Goal: Communication & Community: Answer question/provide support

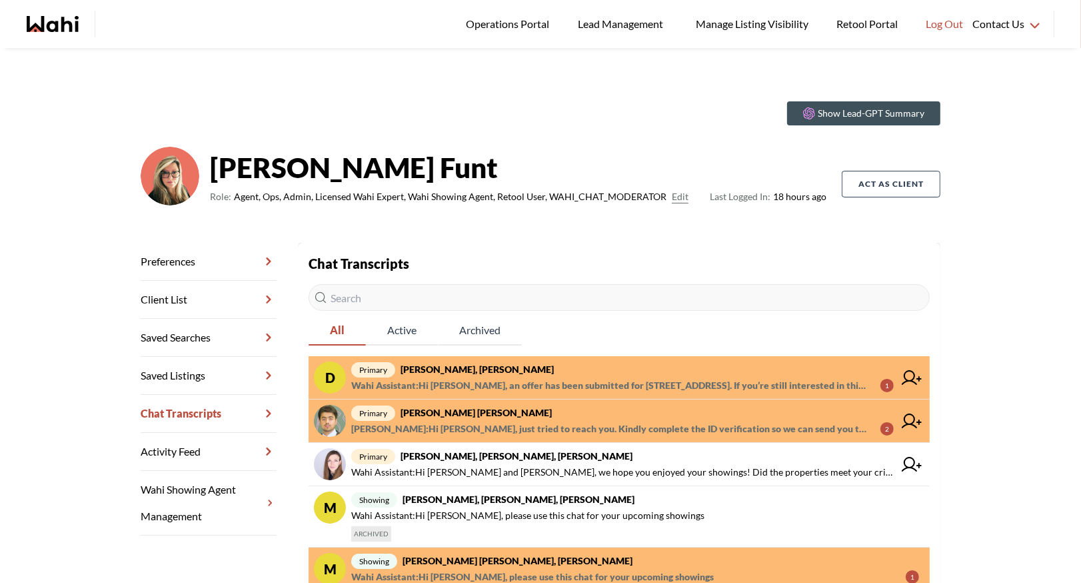
click at [455, 377] on span "Wahi Assistant : Hi [PERSON_NAME], an offer has been submitted for [STREET_ADDR…" at bounding box center [610, 385] width 519 height 16
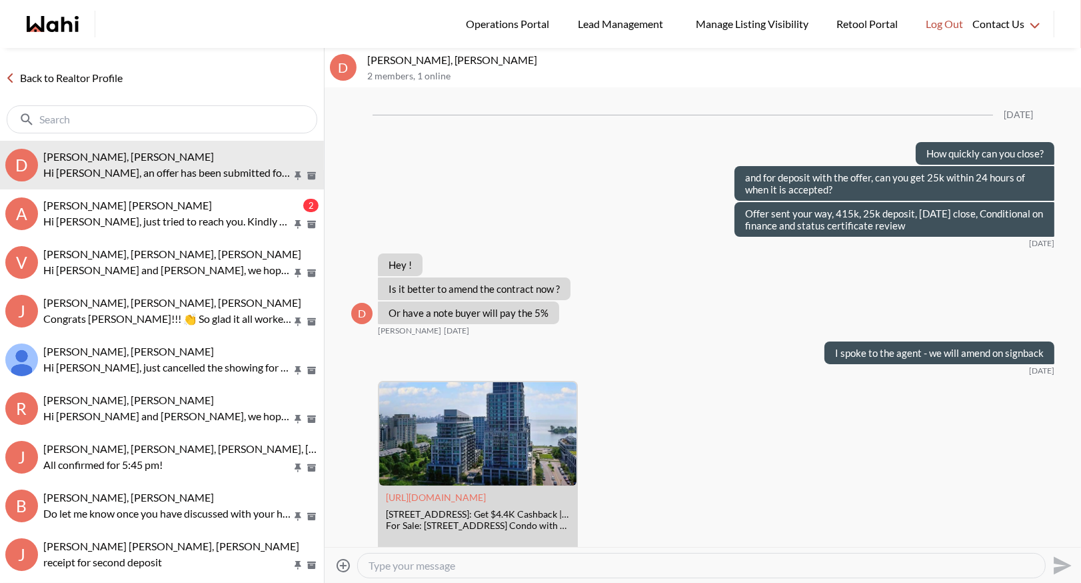
scroll to position [2153, 0]
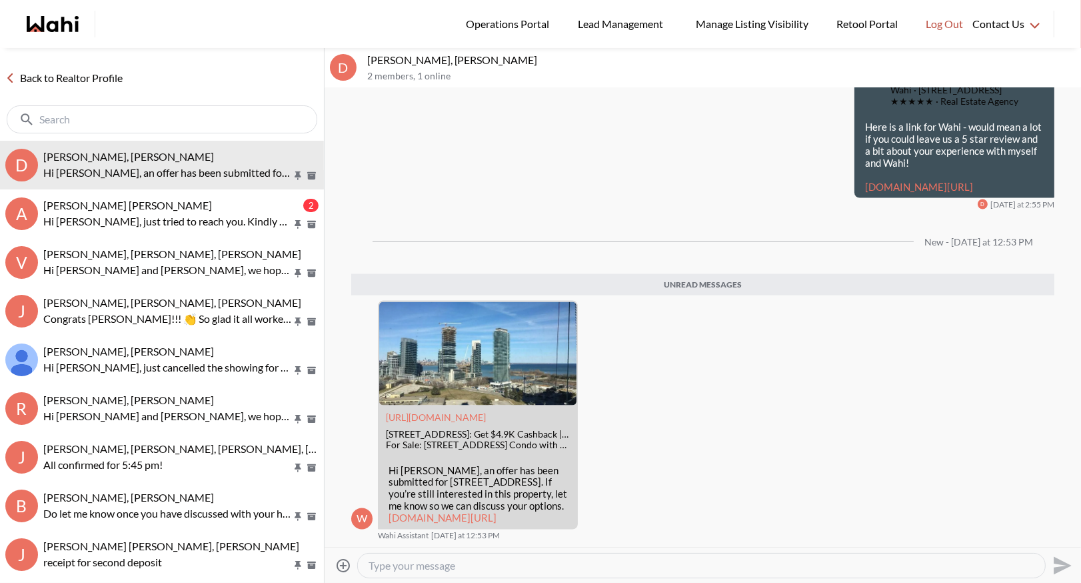
click at [389, 570] on textarea "Type your message" at bounding box center [702, 565] width 666 height 13
paste textarea "leaves the 4 evergreen planters on the balcony"
drag, startPoint x: 583, startPoint y: 565, endPoint x: 535, endPoint y: 565, distance: 48.0
click at [535, 565] on textarea "Hi David - are you okay if they leave the leaves the 4 evergreen planters on th…" at bounding box center [702, 565] width 666 height 13
click at [733, 569] on textarea "Hi David - are you okay if they leave the 4 evergreen planters on the balcony" at bounding box center [702, 565] width 666 height 13
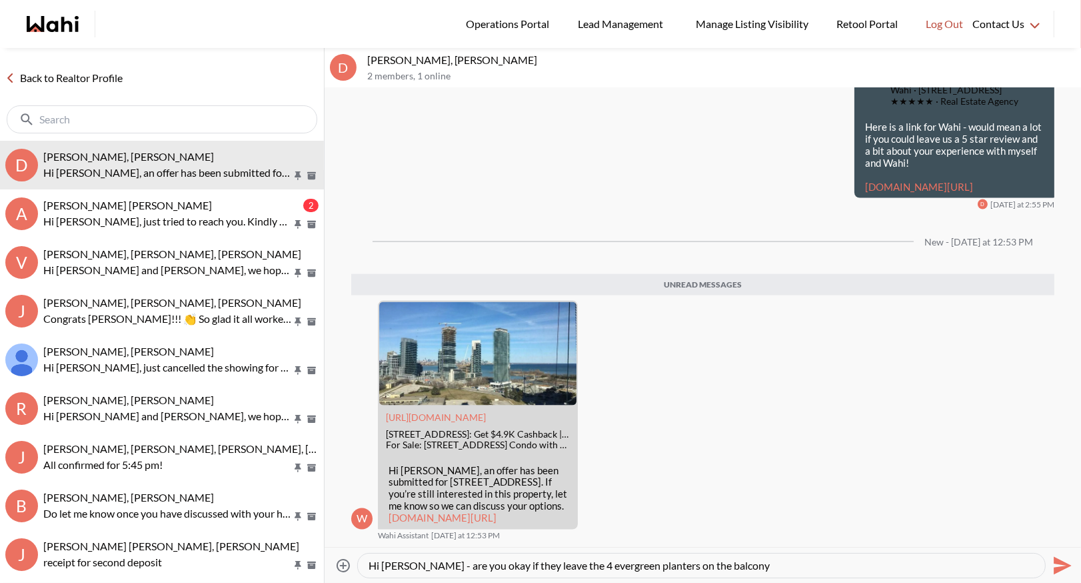
type textarea "Hi David - are you okay if they leave the 4 evergreen planters on the balcony?"
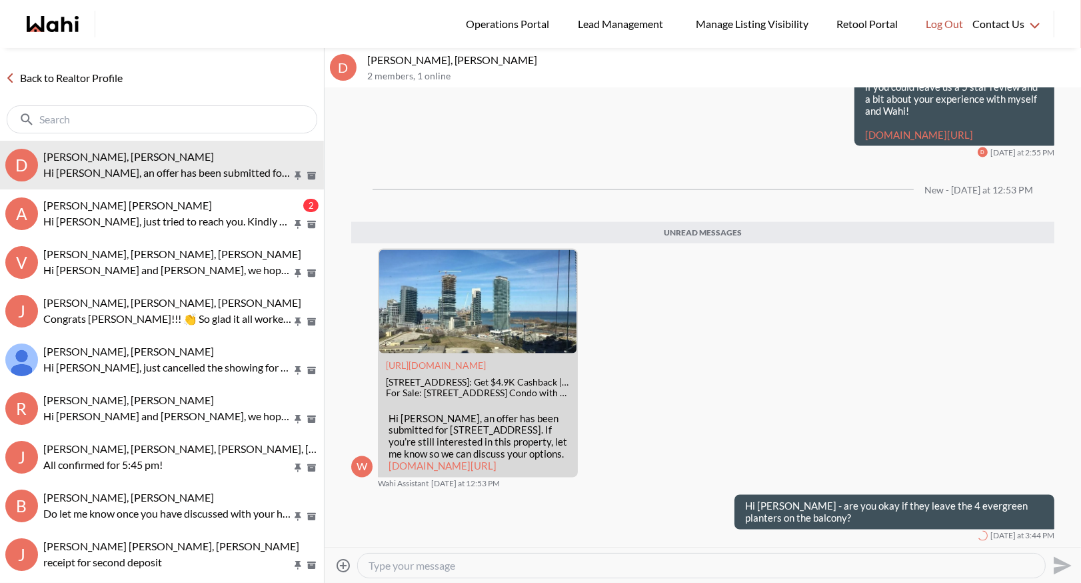
scroll to position [2173, 0]
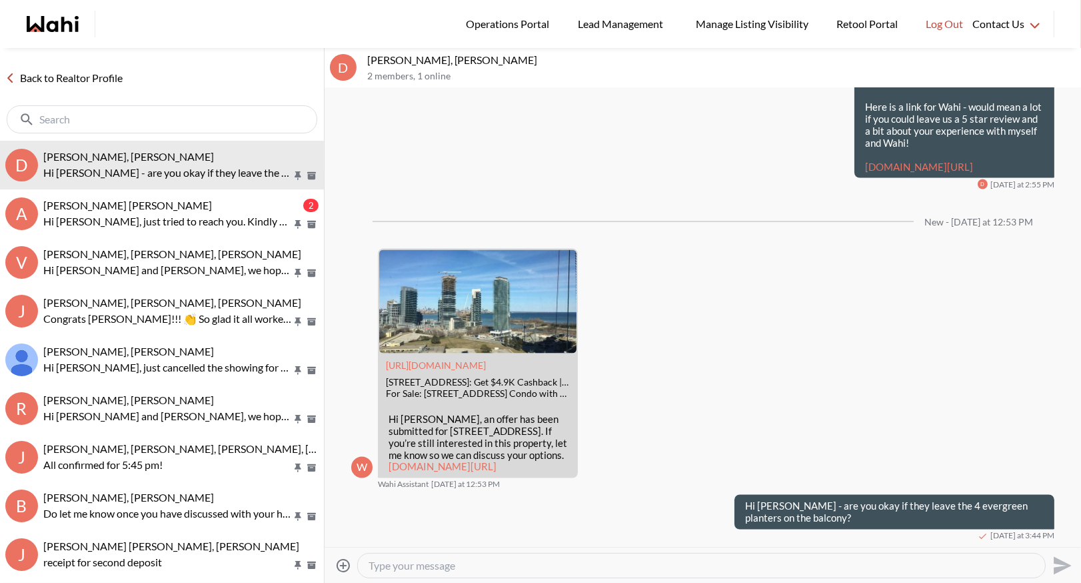
click at [88, 77] on link "Back to Realtor Profile" at bounding box center [64, 77] width 128 height 17
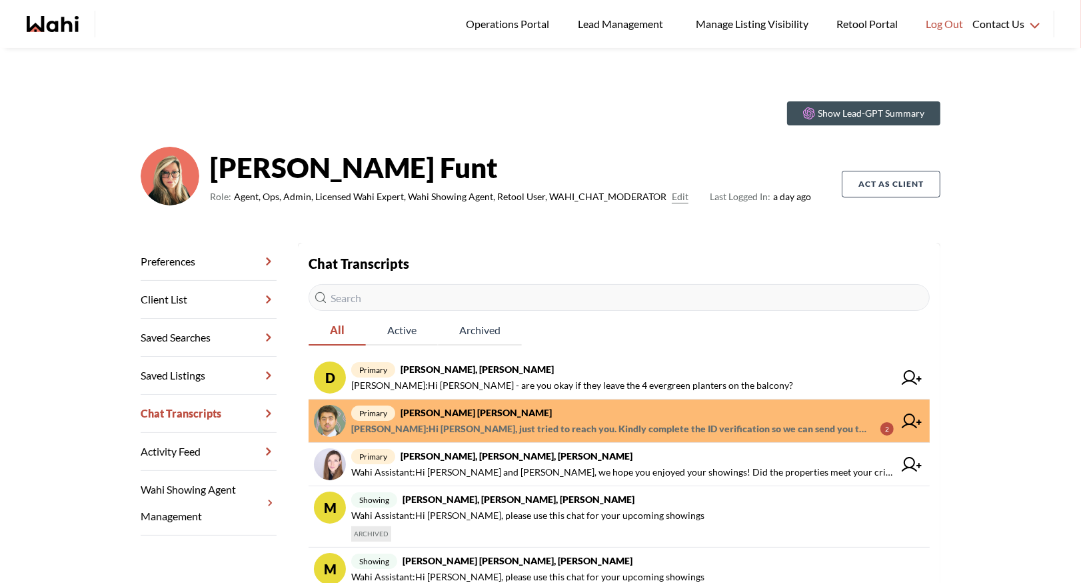
click at [555, 409] on span "primary Abdul Nafi Sarwari, Barb" at bounding box center [622, 413] width 543 height 16
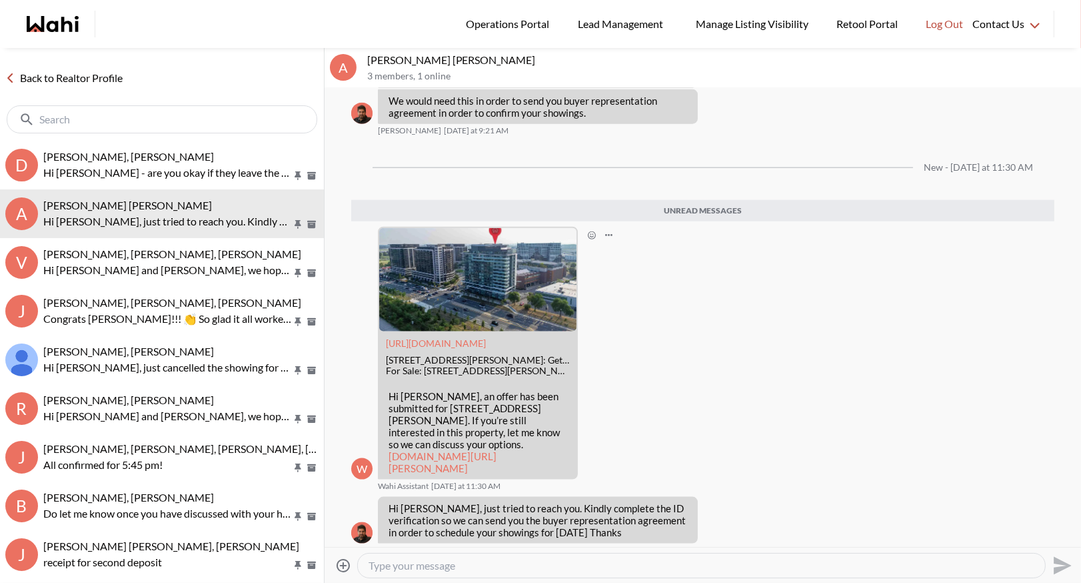
scroll to position [1572, 0]
click at [45, 73] on link "Back to Realtor Profile" at bounding box center [64, 77] width 128 height 17
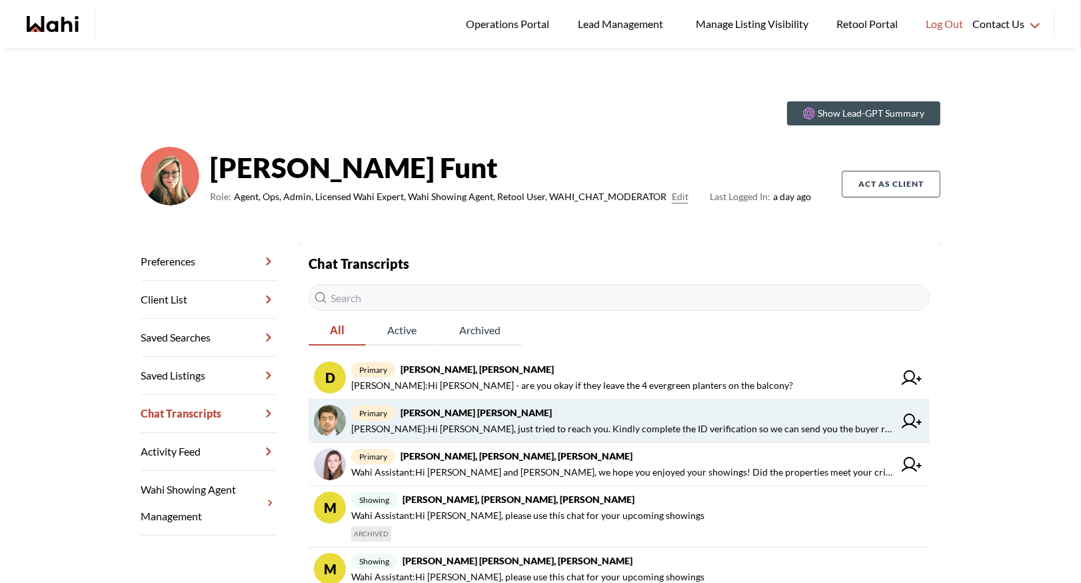
click at [473, 424] on span "Faraz Azam : Hi Nidhi, just tried to reach you. Kindly complete the ID verifica…" at bounding box center [622, 429] width 543 height 16
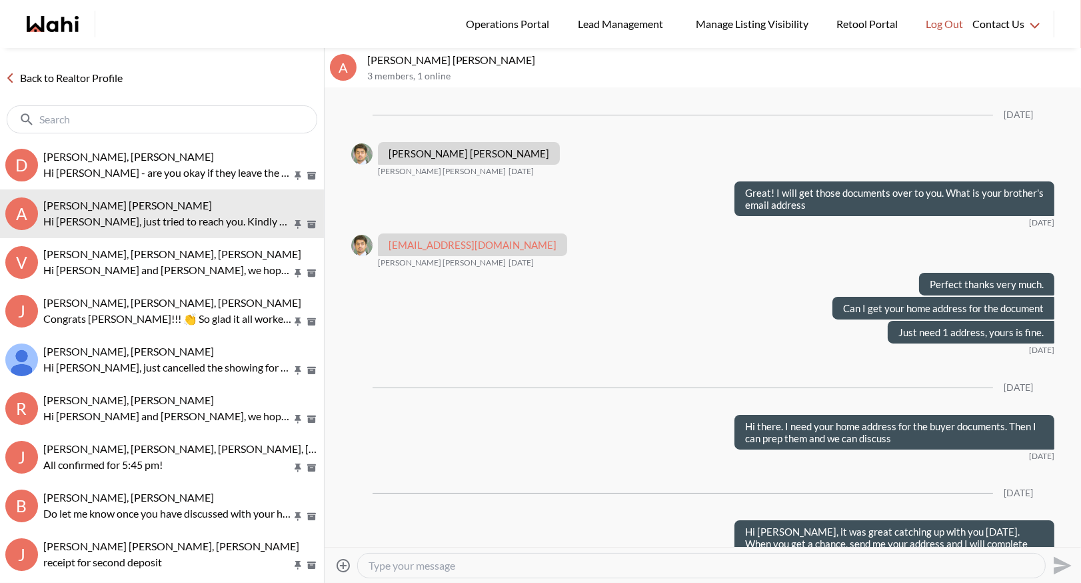
scroll to position [1487, 0]
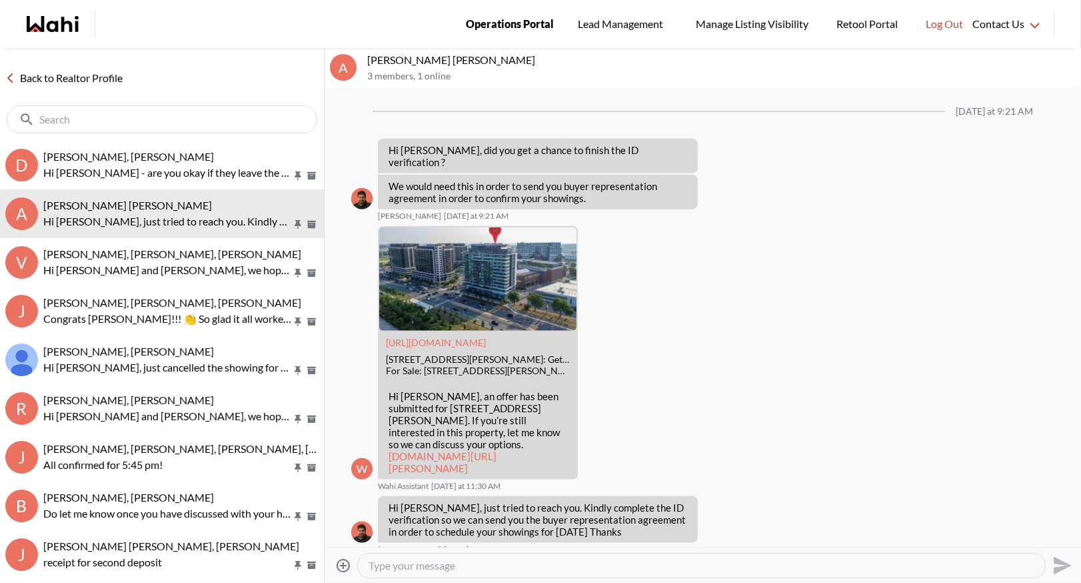
click at [503, 18] on span "Operations Portal" at bounding box center [510, 23] width 88 height 17
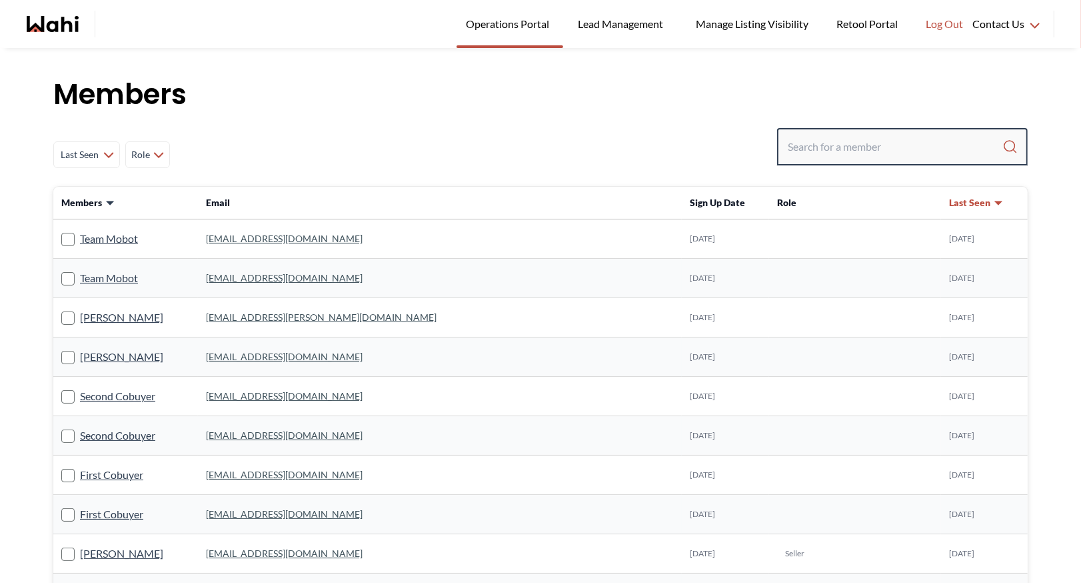
click at [828, 145] on input "Search input" at bounding box center [895, 147] width 215 height 24
type input "behnam"
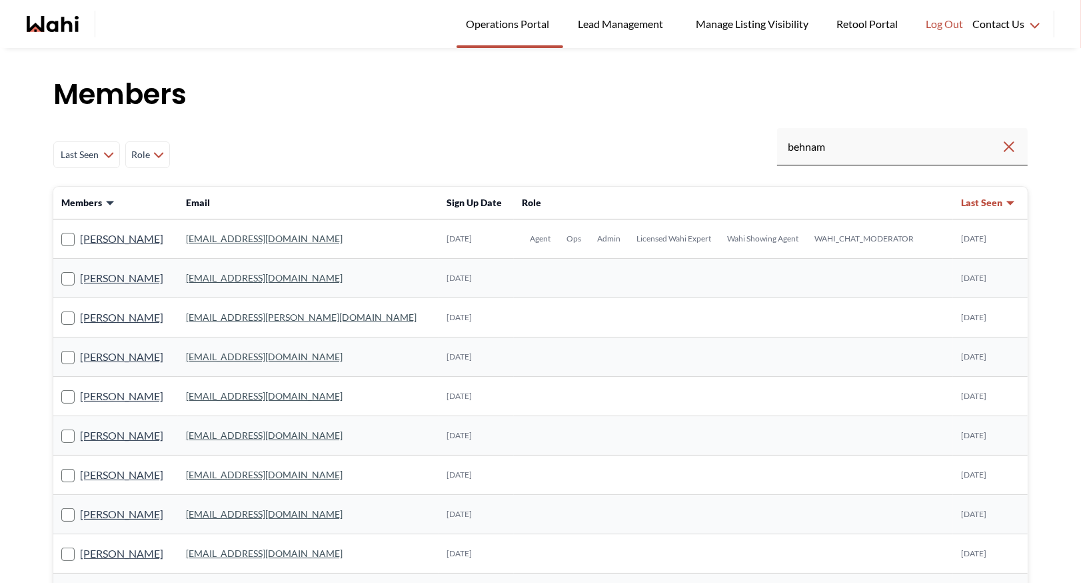
click at [225, 236] on link "behnam.fazili@wahi.com" at bounding box center [264, 238] width 157 height 11
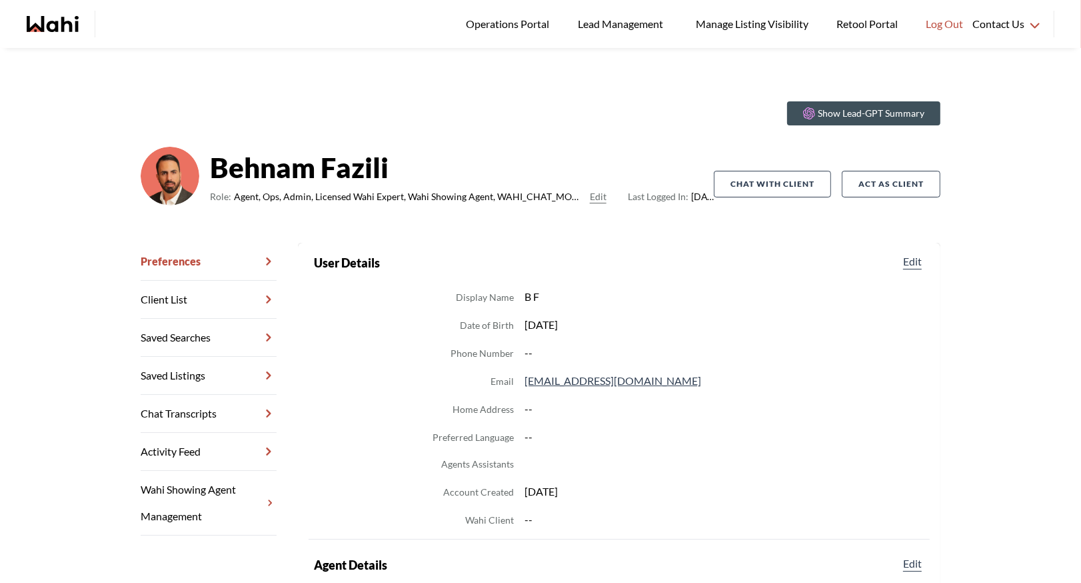
click at [197, 425] on link "Chat Transcripts" at bounding box center [209, 414] width 136 height 38
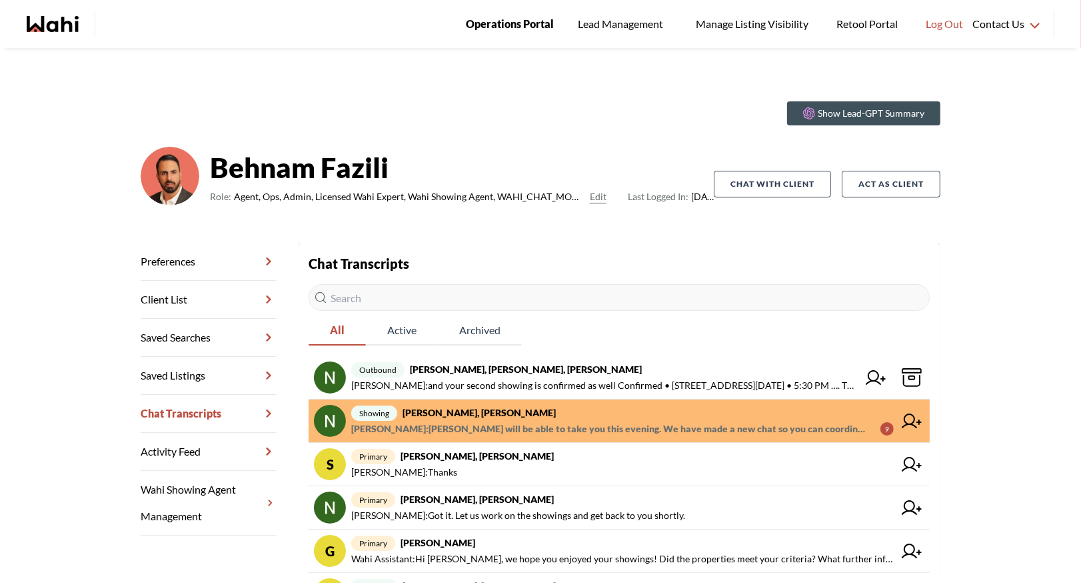
click at [504, 21] on span "Operations Portal" at bounding box center [510, 23] width 88 height 17
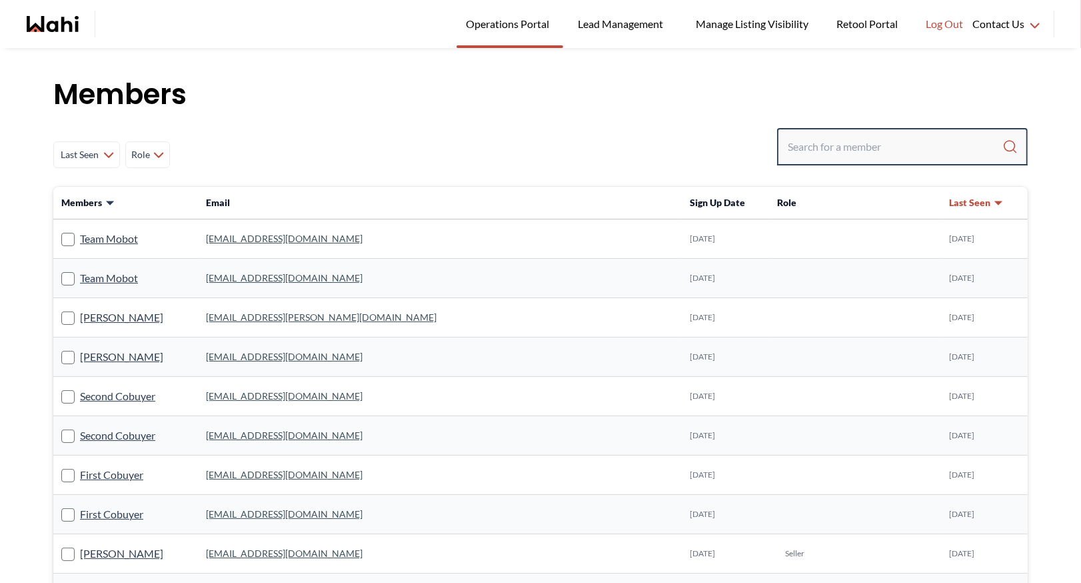
drag, startPoint x: 870, startPoint y: 148, endPoint x: 865, endPoint y: 141, distance: 8.1
click at [870, 148] on input "Search input" at bounding box center [895, 147] width 215 height 24
type input "[PERSON_NAME]"
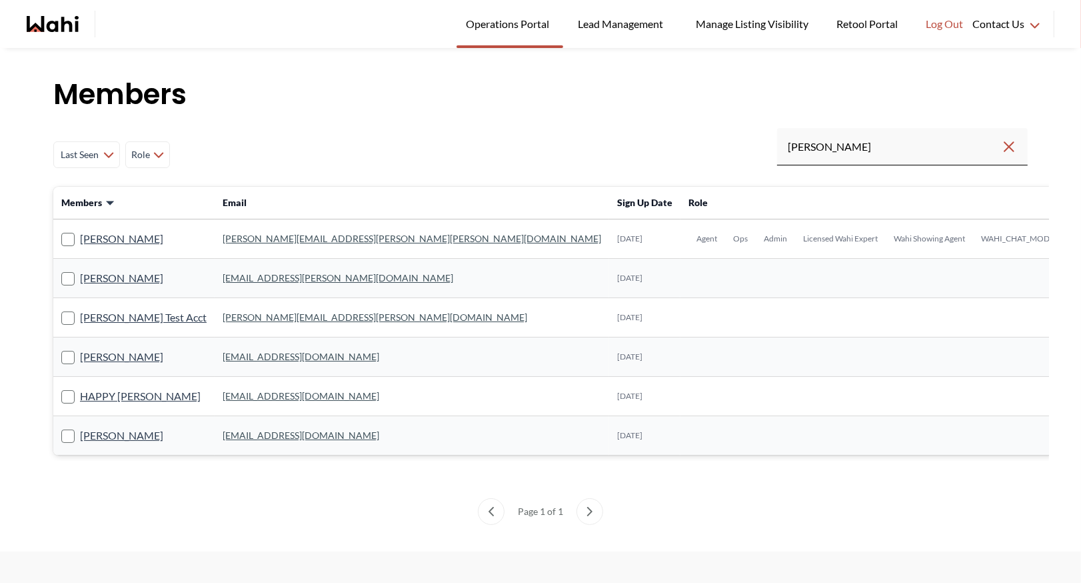
click at [252, 237] on link "[PERSON_NAME][EMAIL_ADDRESS][PERSON_NAME][PERSON_NAME][DOMAIN_NAME]" at bounding box center [412, 238] width 379 height 11
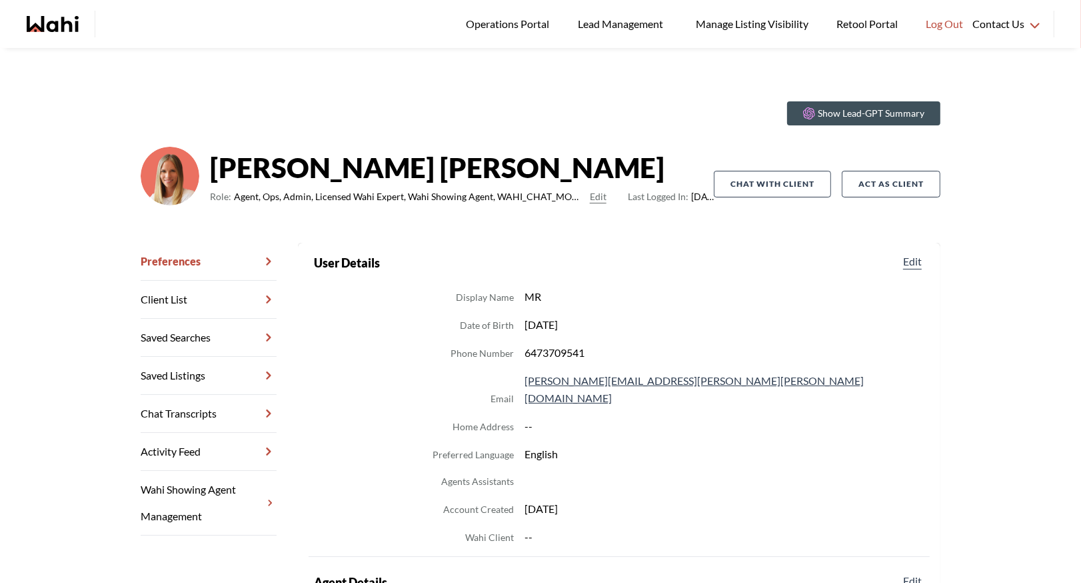
click at [207, 405] on link "Chat Transcripts" at bounding box center [209, 414] width 136 height 38
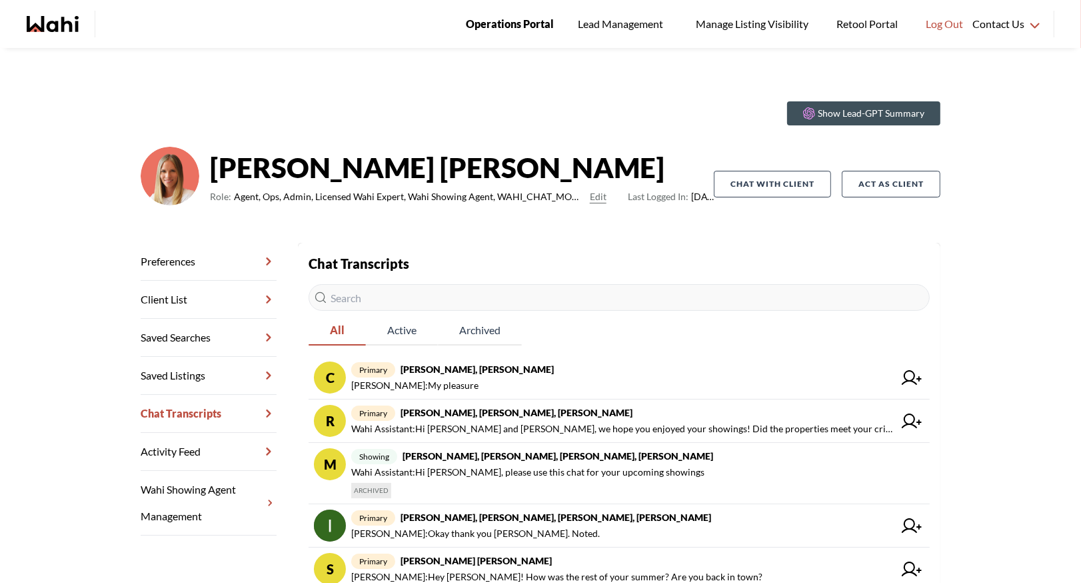
click at [528, 19] on span "Operations Portal" at bounding box center [510, 23] width 88 height 17
